Goal: Complete application form: Complete application form

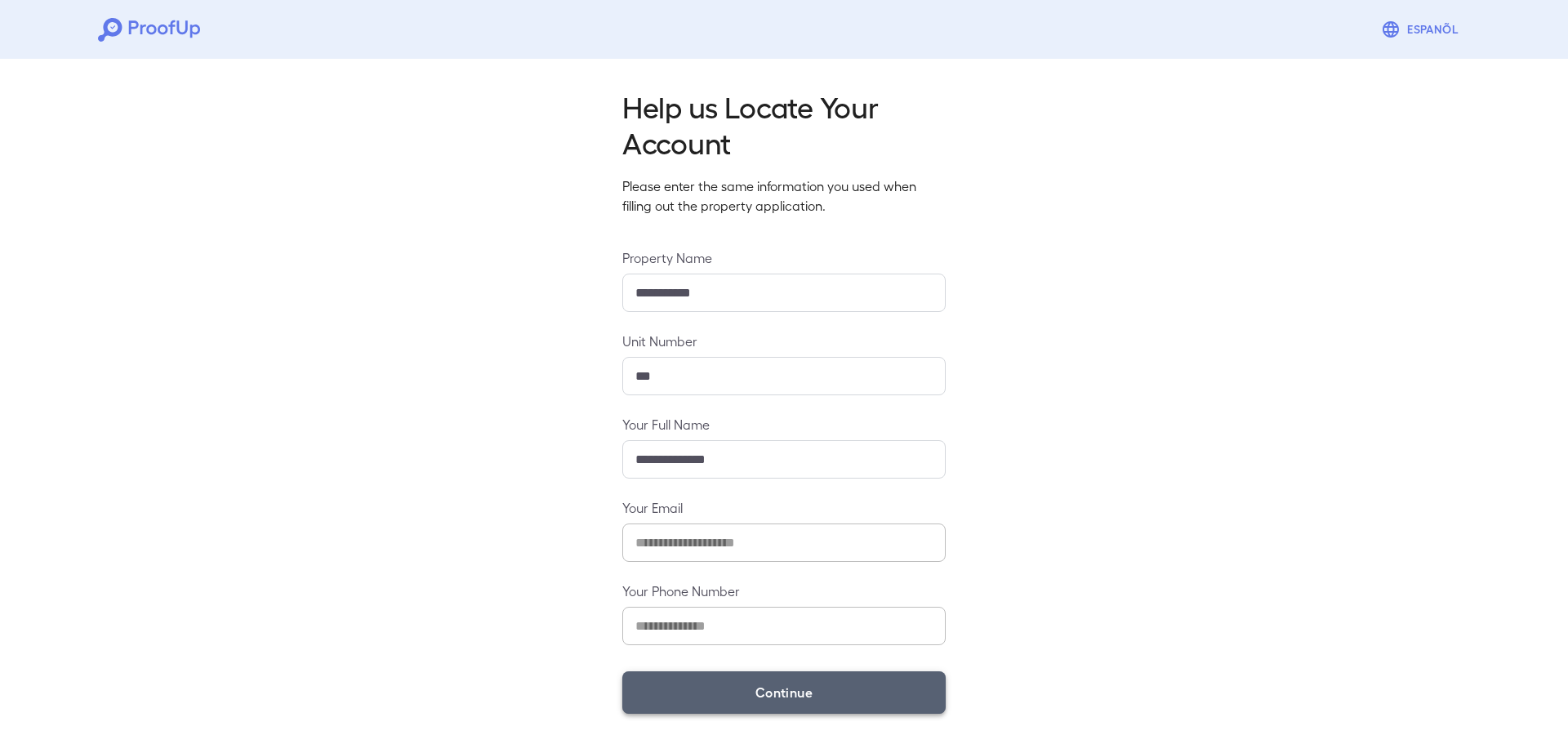
click at [759, 698] on button "Continue" at bounding box center [784, 693] width 323 height 42
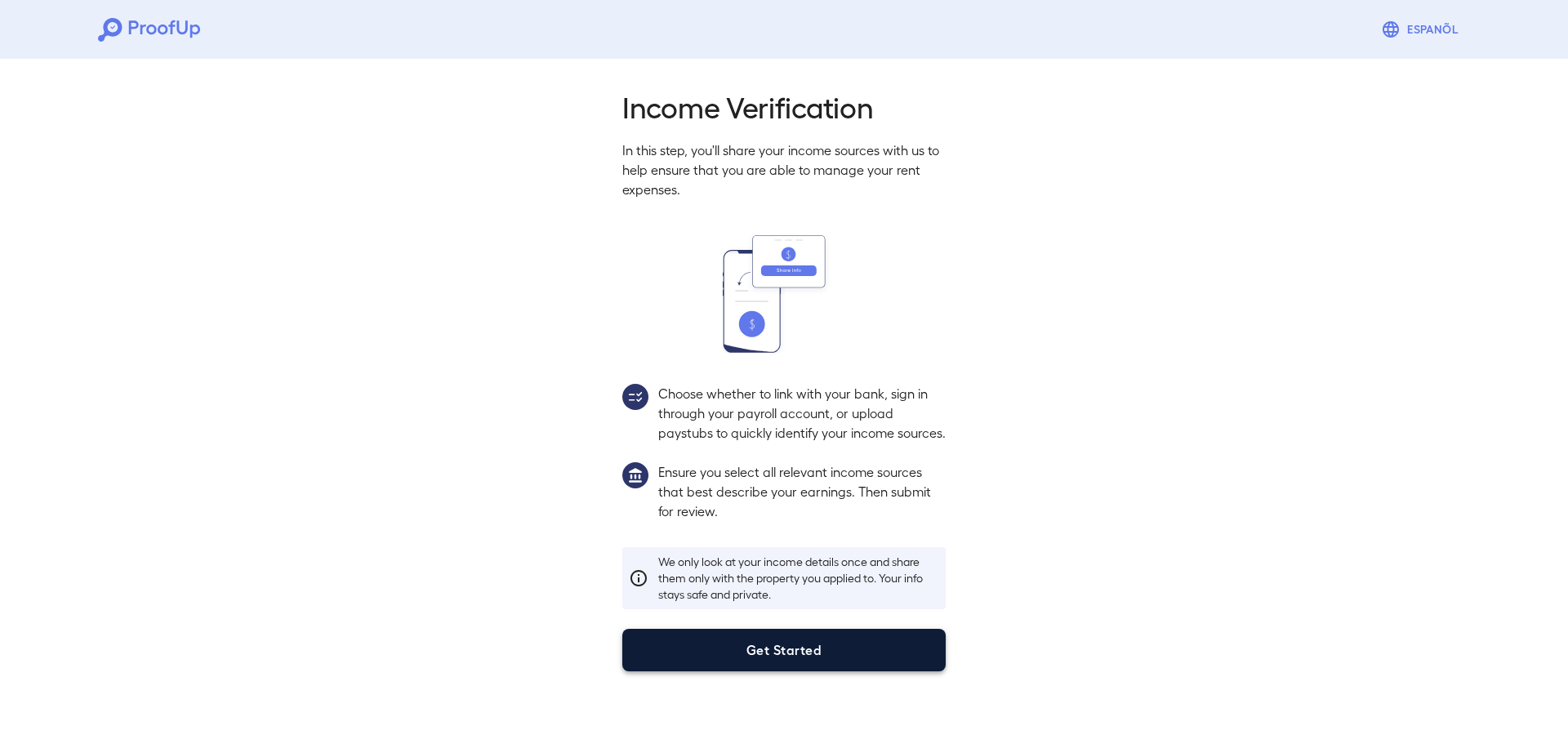
click at [795, 668] on button "Get Started" at bounding box center [784, 650] width 323 height 42
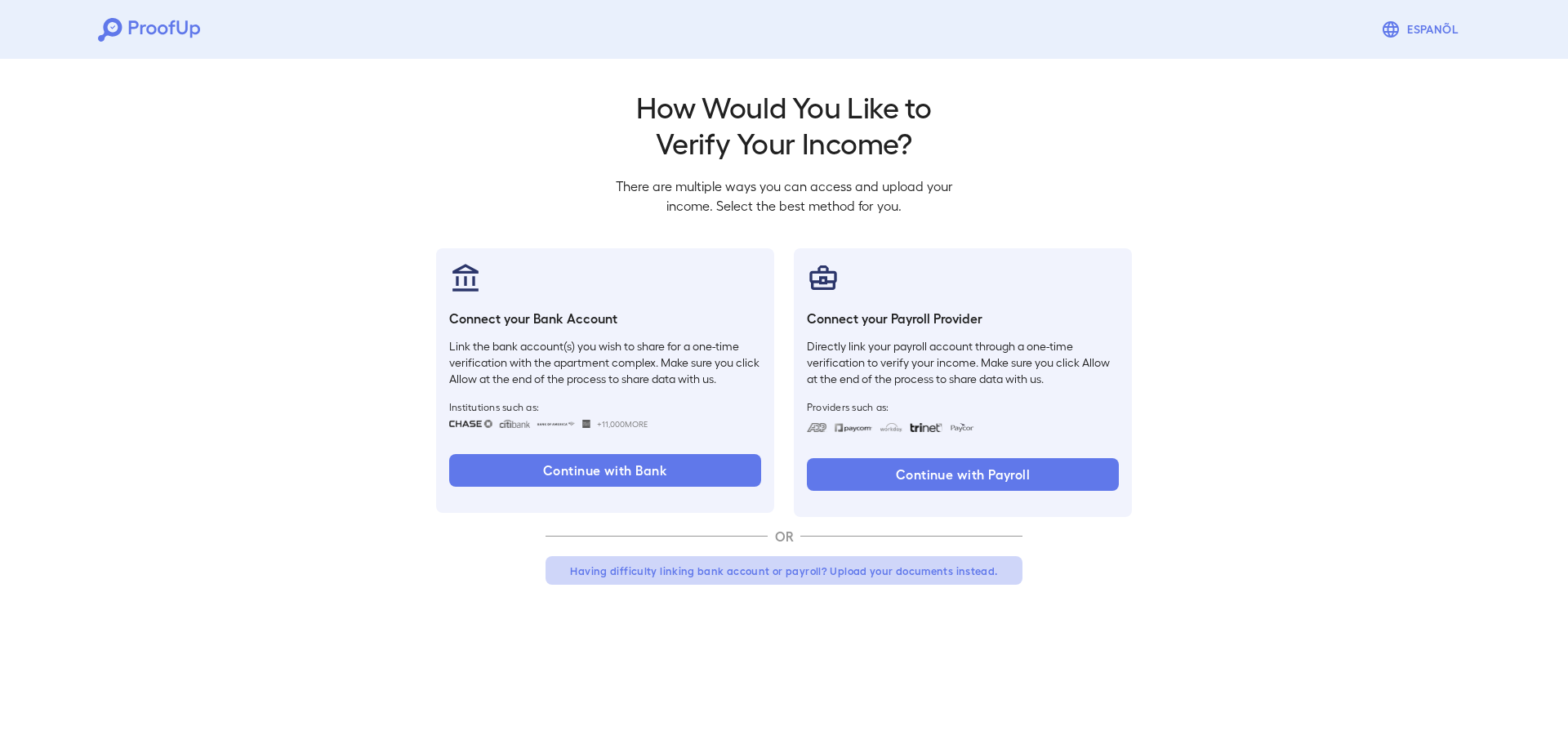
click at [754, 569] on button "Having difficulty linking bank account or payroll? Upload your documents instea…" at bounding box center [784, 570] width 476 height 29
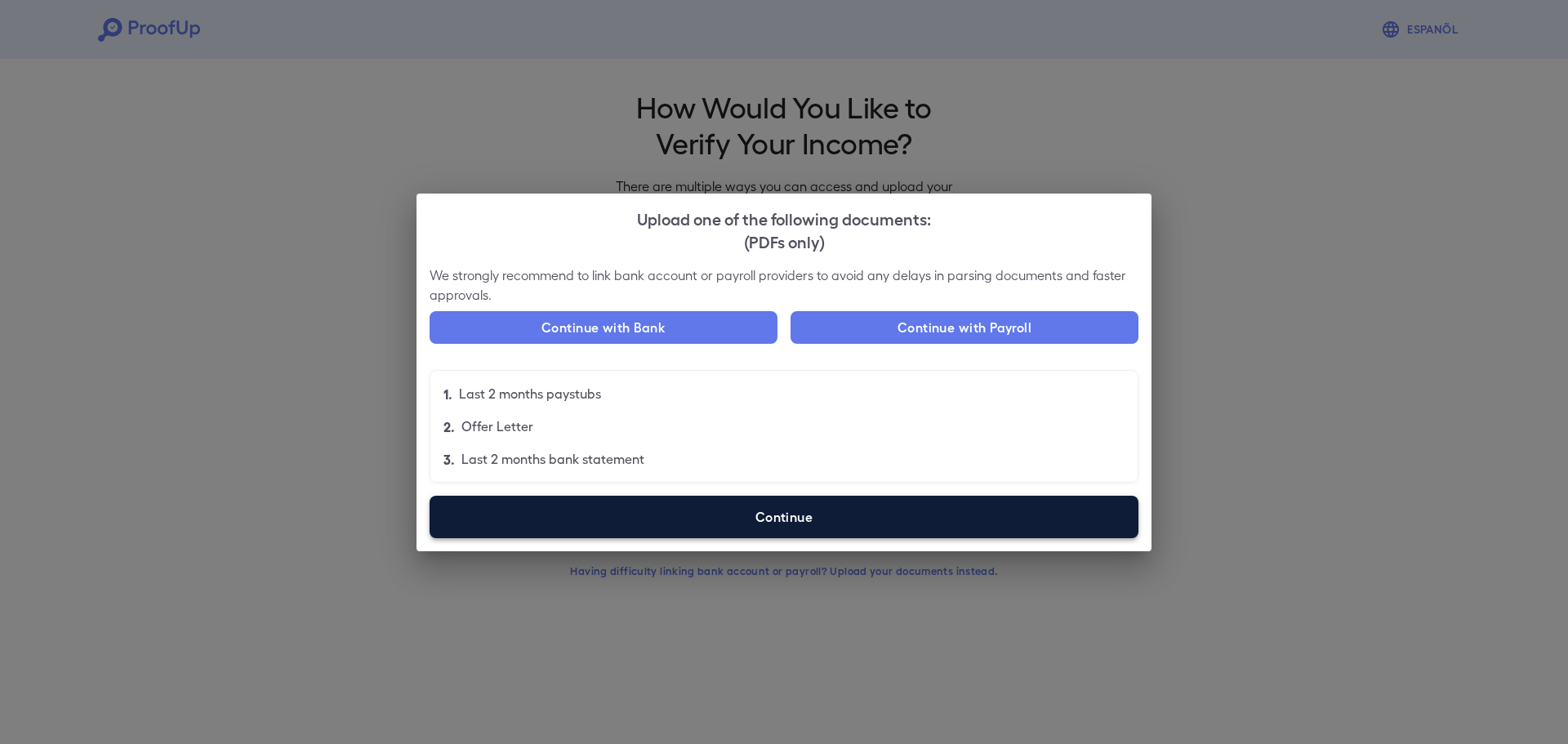
click at [807, 501] on label "Continue" at bounding box center [784, 517] width 709 height 42
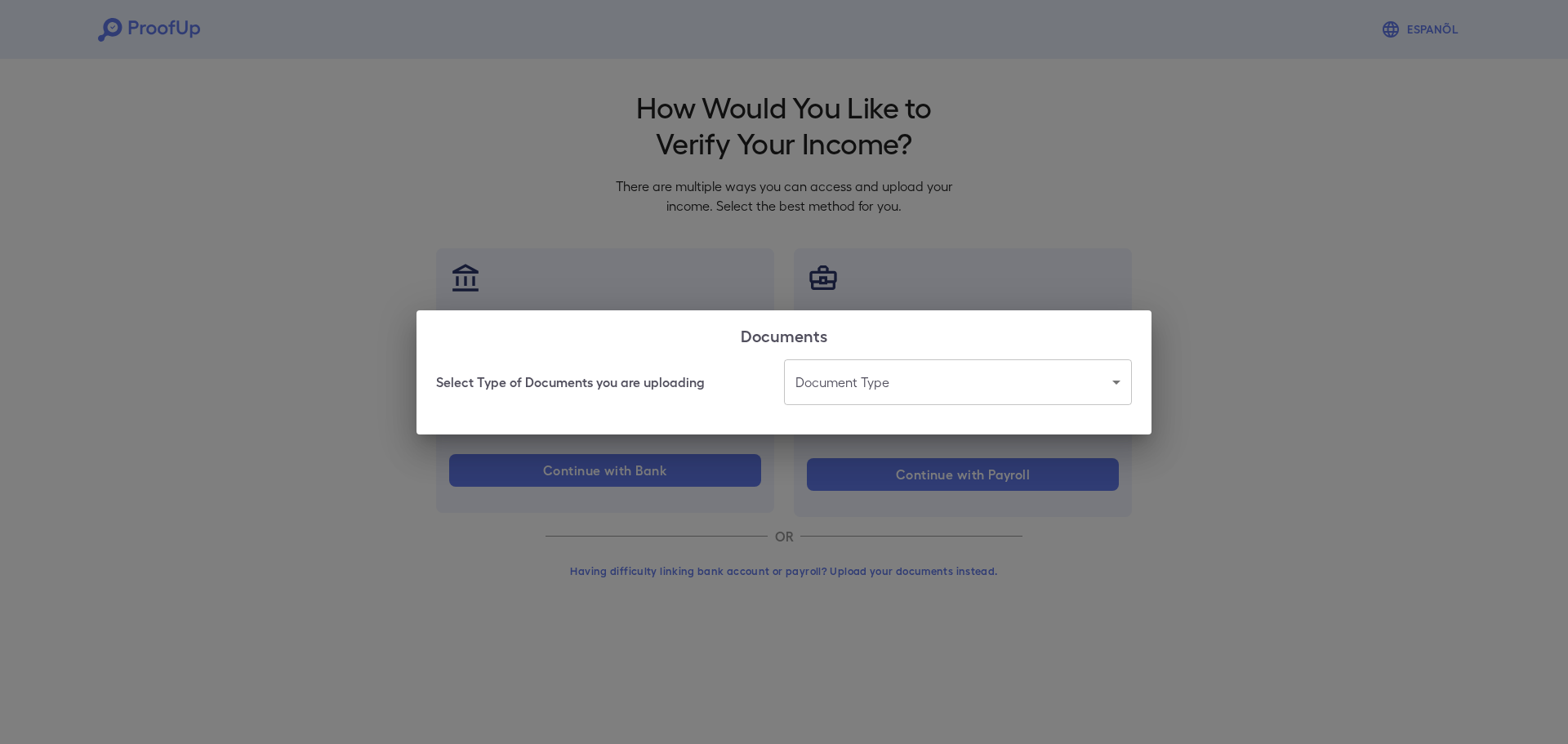
click at [842, 407] on div "Select Type of Documents you are uploading Document Type ​ ​" at bounding box center [784, 396] width 735 height 75
click at [867, 387] on body "Espanõl Go back How Would You Like to Verify Your Income? There are multiple wa…" at bounding box center [784, 312] width 1568 height 624
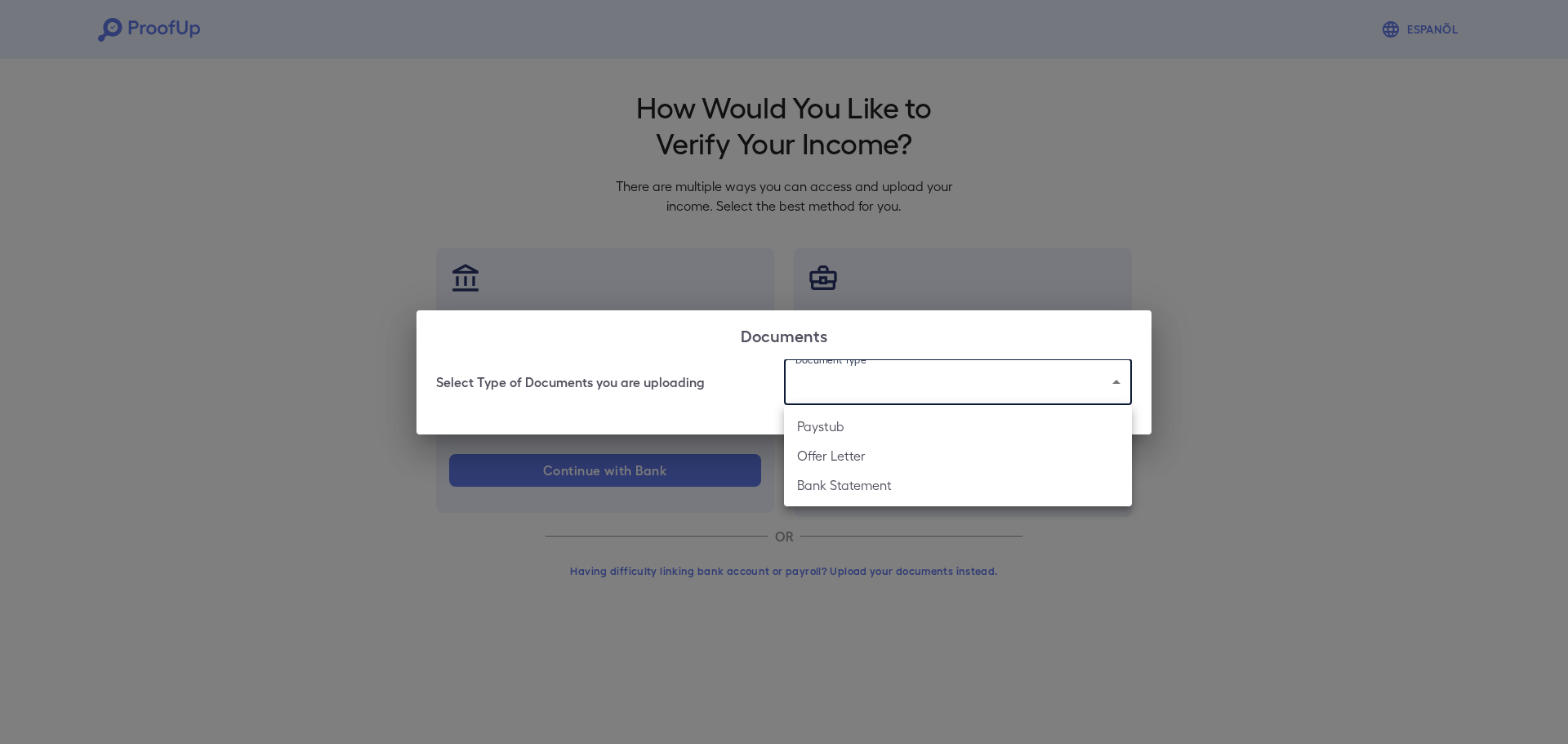
click at [863, 485] on li "Bank Statement" at bounding box center [957, 485] width 348 height 29
type input "**********"
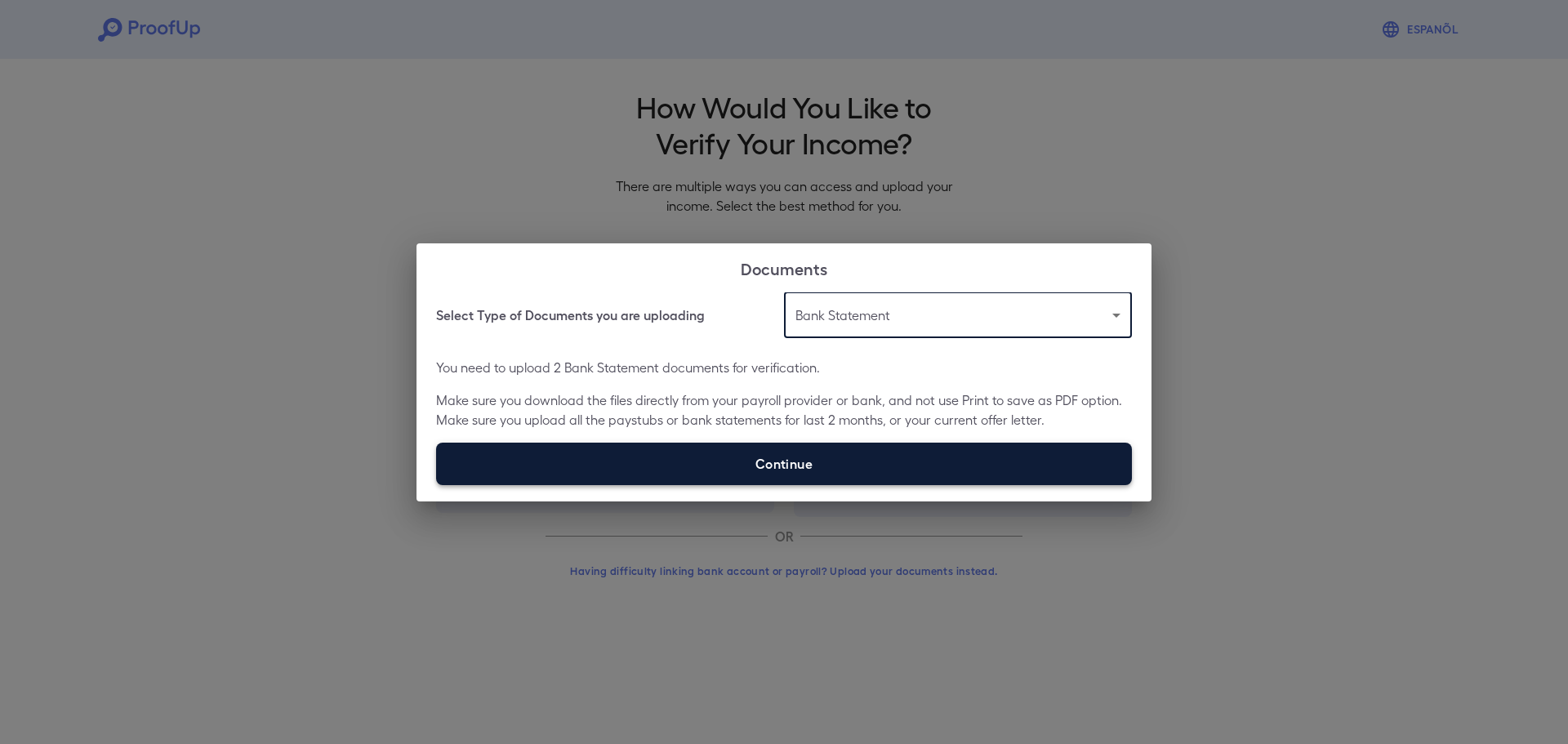
click at [805, 458] on label "Continue" at bounding box center [784, 463] width 695 height 42
click at [437, 485] on input "Continue" at bounding box center [436, 485] width 1 height 1
type input "**********"
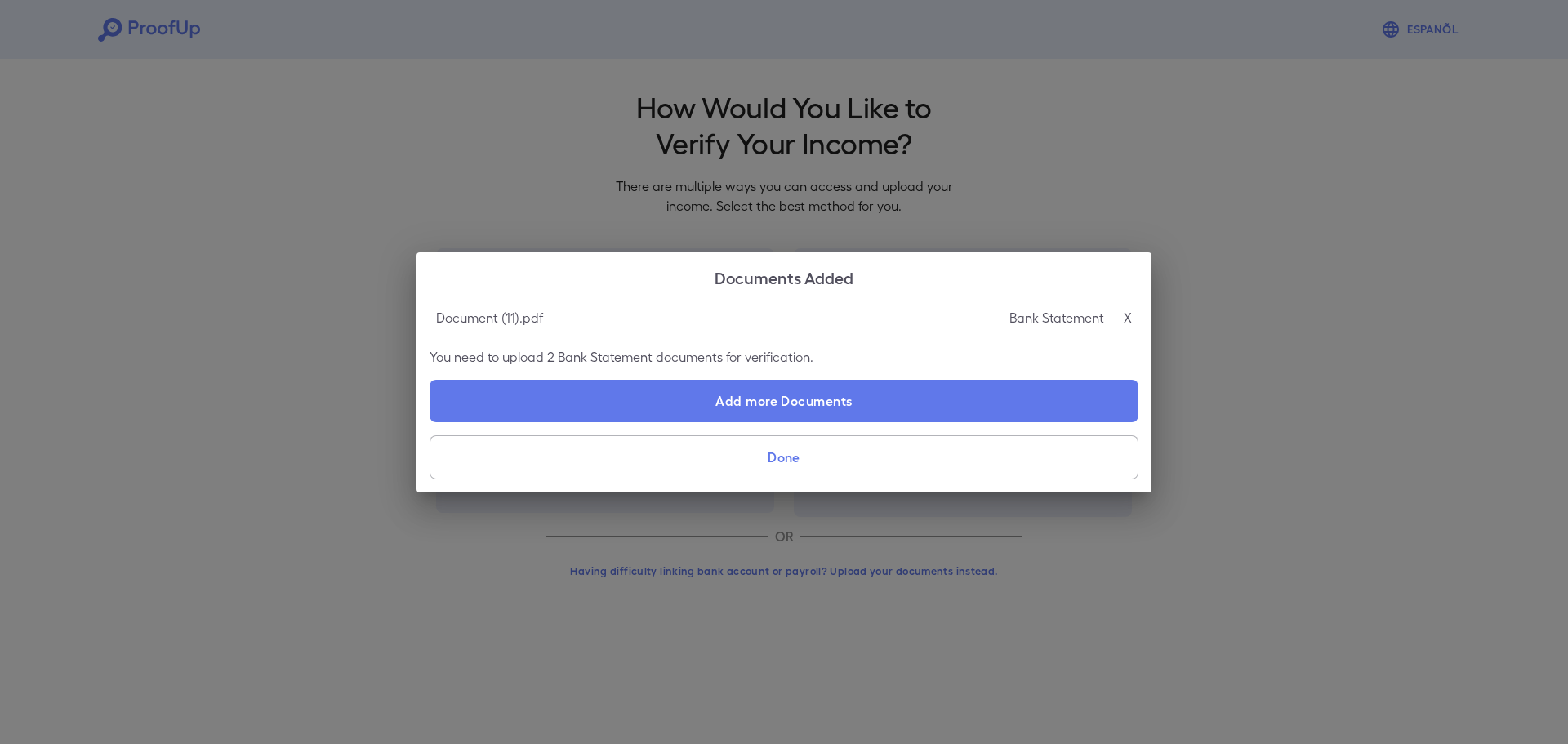
click at [799, 463] on button "Done" at bounding box center [784, 457] width 709 height 44
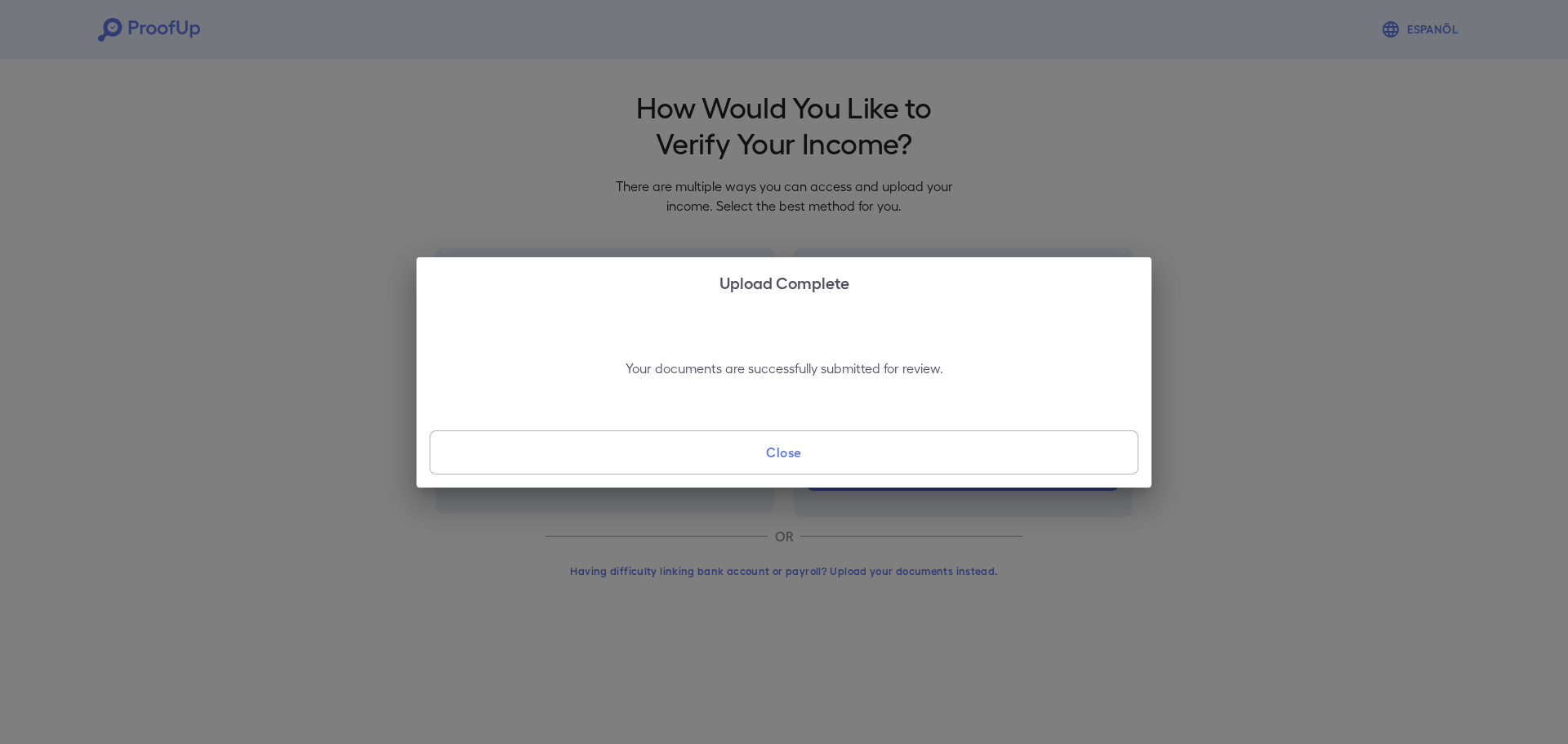
click at [801, 450] on button "Close" at bounding box center [784, 453] width 709 height 44
